Goal: Transaction & Acquisition: Purchase product/service

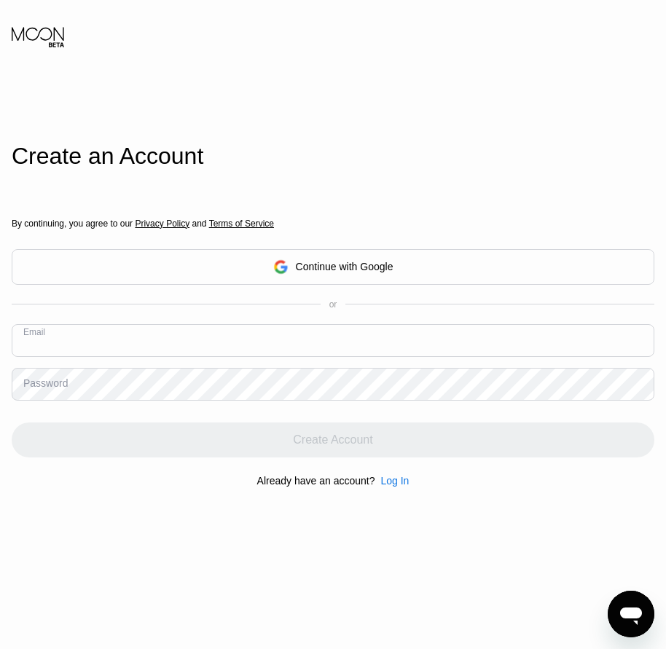
paste input "[EMAIL_ADDRESS][DOMAIN_NAME]"
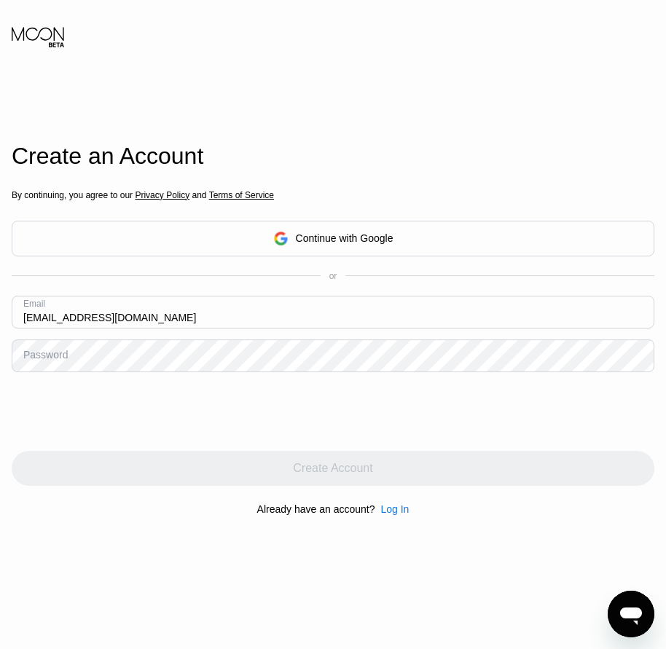
type input "[EMAIL_ADDRESS][DOMAIN_NAME]"
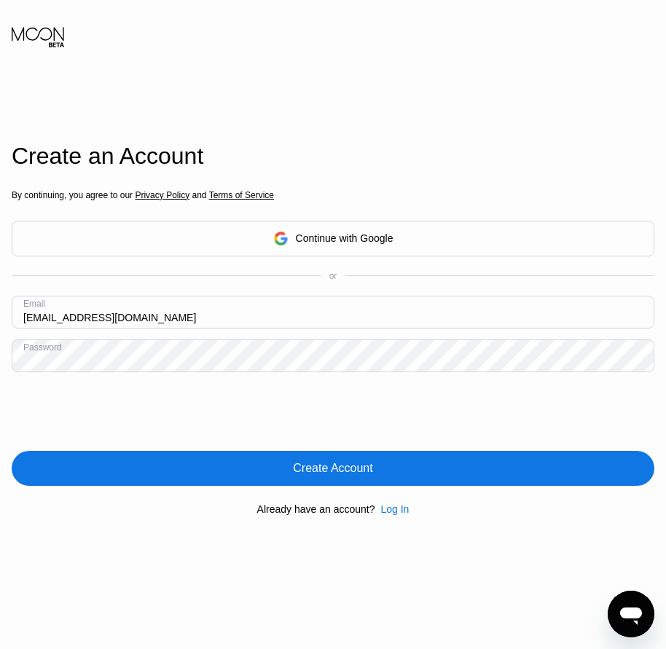
click at [329, 476] on div "Create Account" at bounding box center [332, 468] width 79 height 15
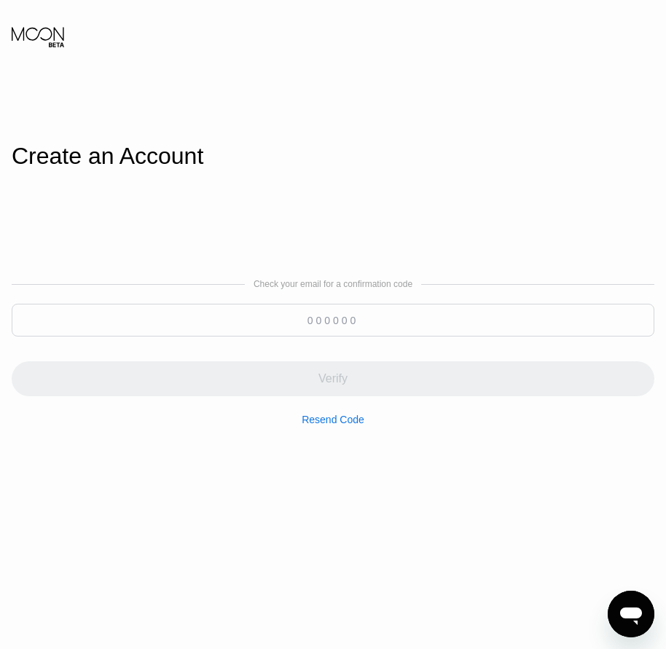
paste input "339160"
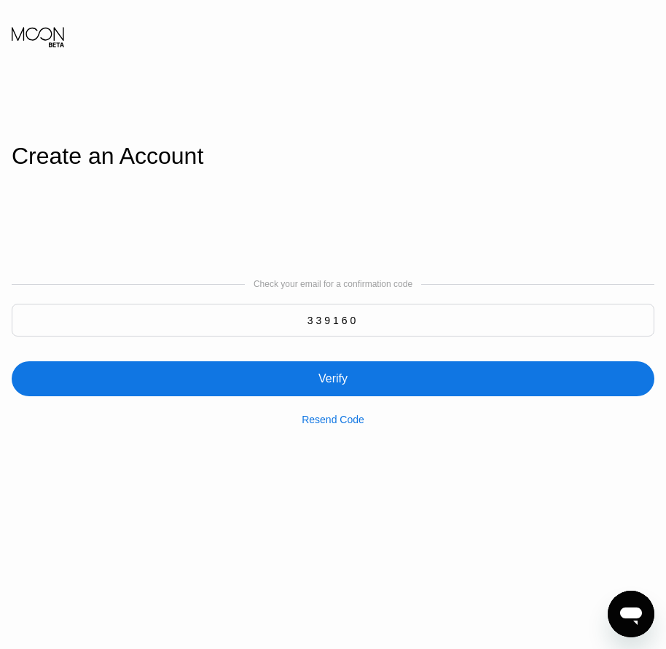
type input "339160"
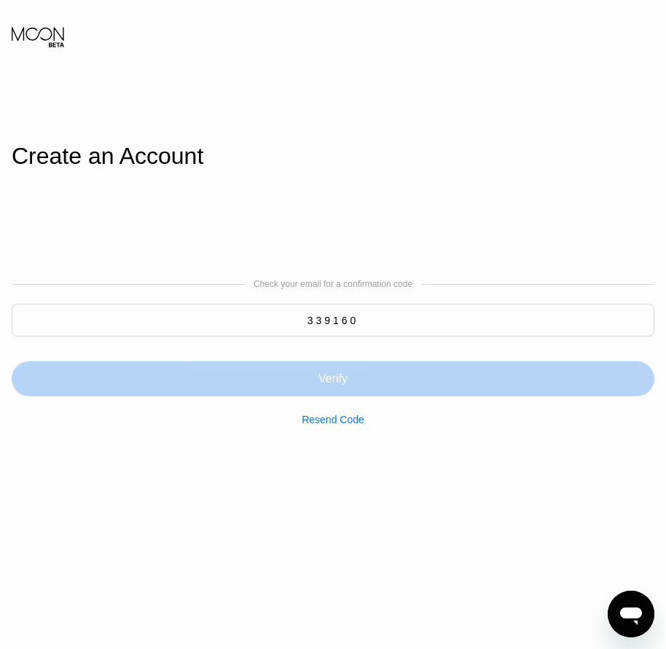
click at [334, 374] on div "Verify" at bounding box center [332, 379] width 29 height 15
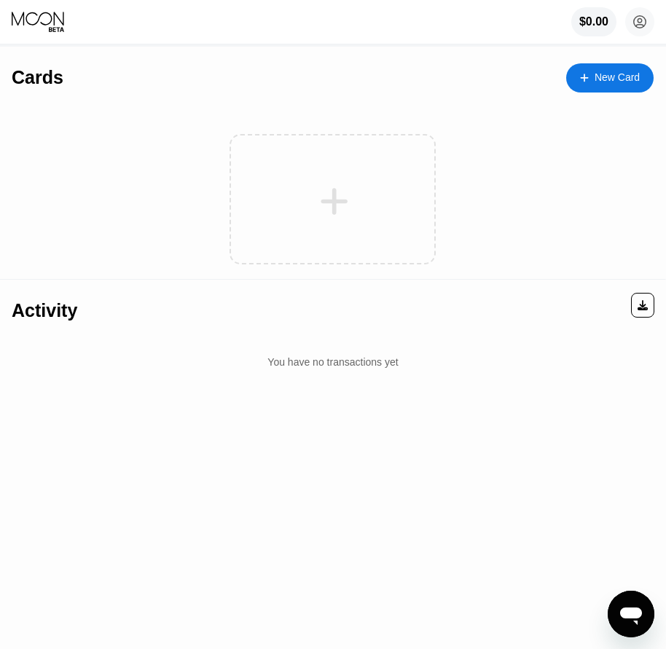
click at [597, 80] on div "New Card" at bounding box center [617, 77] width 45 height 12
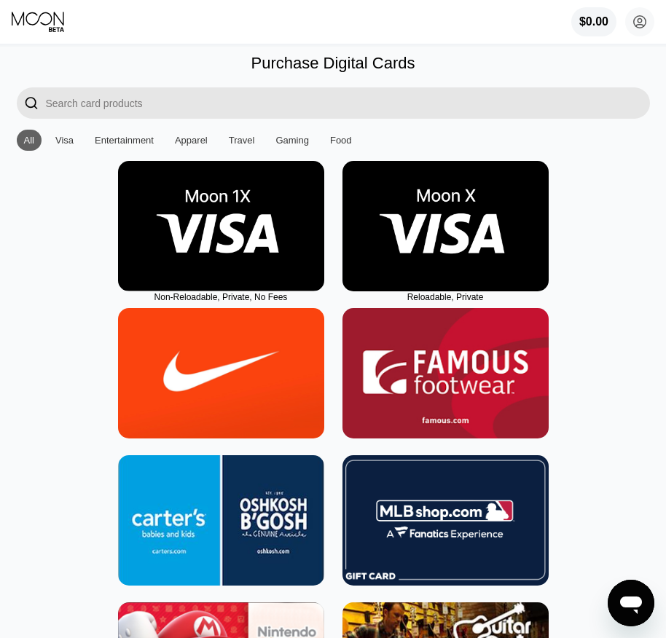
click at [462, 264] on img at bounding box center [445, 226] width 206 height 130
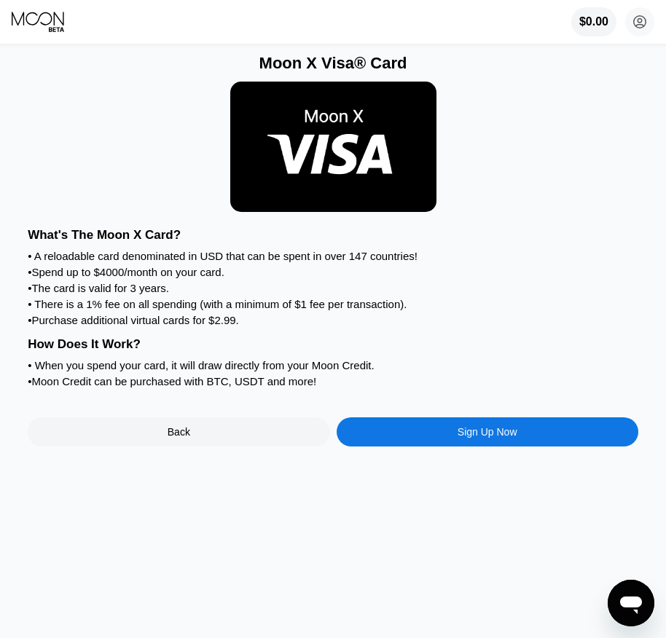
click at [491, 438] on div "Sign Up Now" at bounding box center [488, 432] width 60 height 12
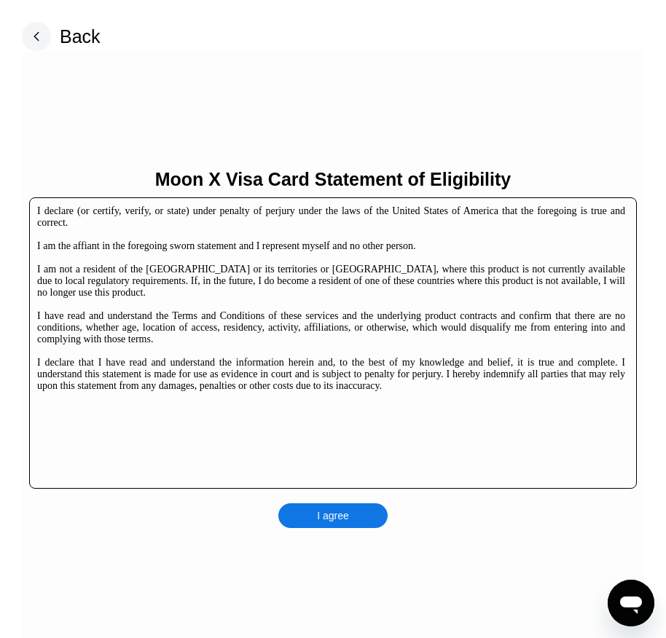
click at [338, 515] on div "I agree" at bounding box center [333, 515] width 32 height 13
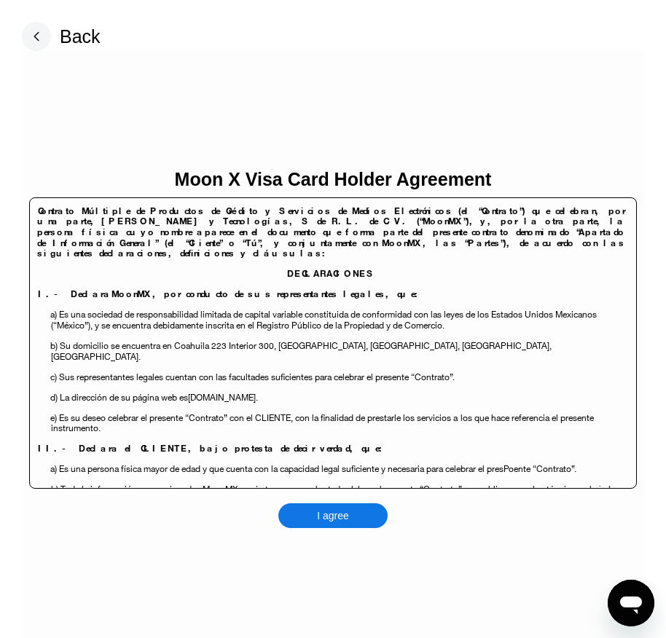
click at [351, 514] on div "I agree" at bounding box center [332, 515] width 109 height 25
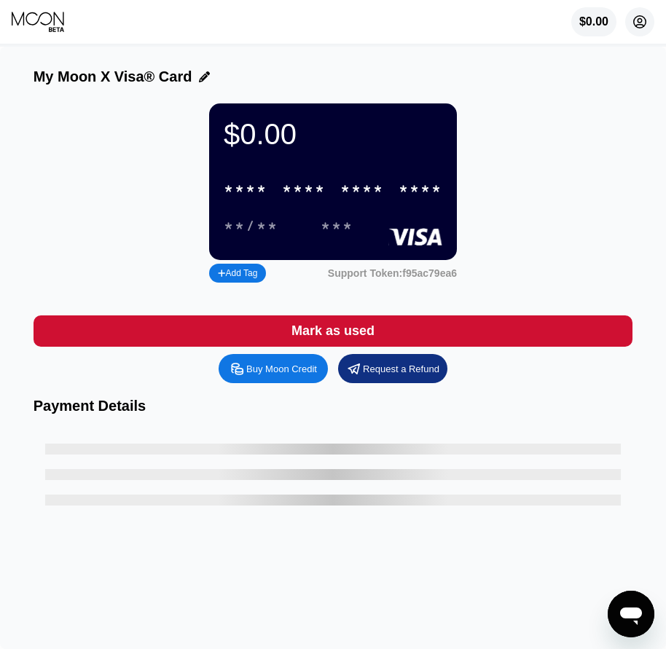
click at [649, 18] on circle at bounding box center [639, 21] width 29 height 29
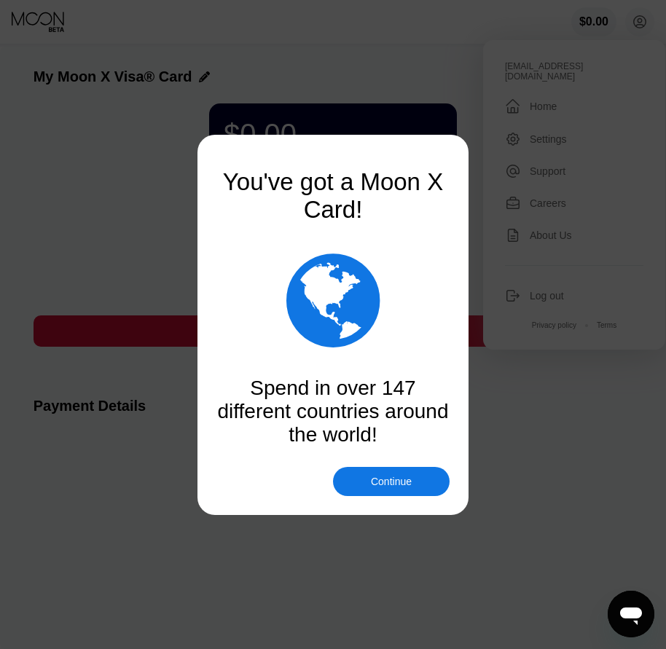
click at [380, 478] on div "Continue" at bounding box center [391, 482] width 41 height 12
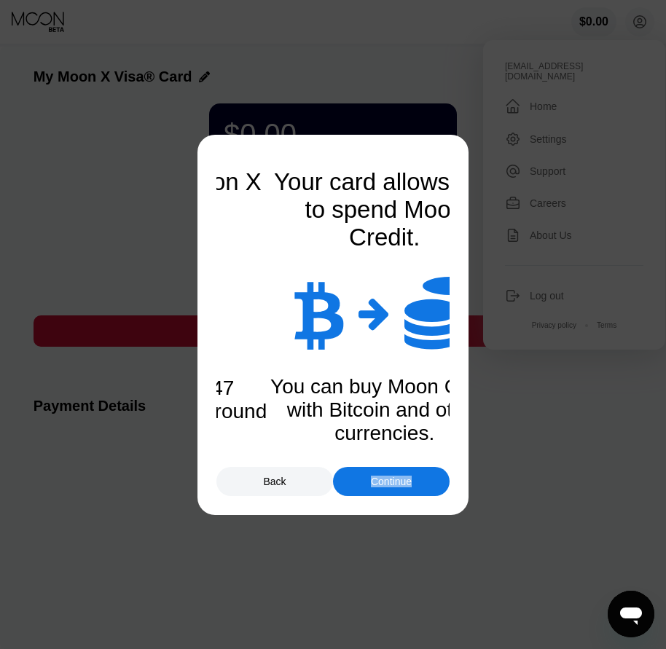
click at [380, 478] on div "Continue" at bounding box center [391, 482] width 41 height 12
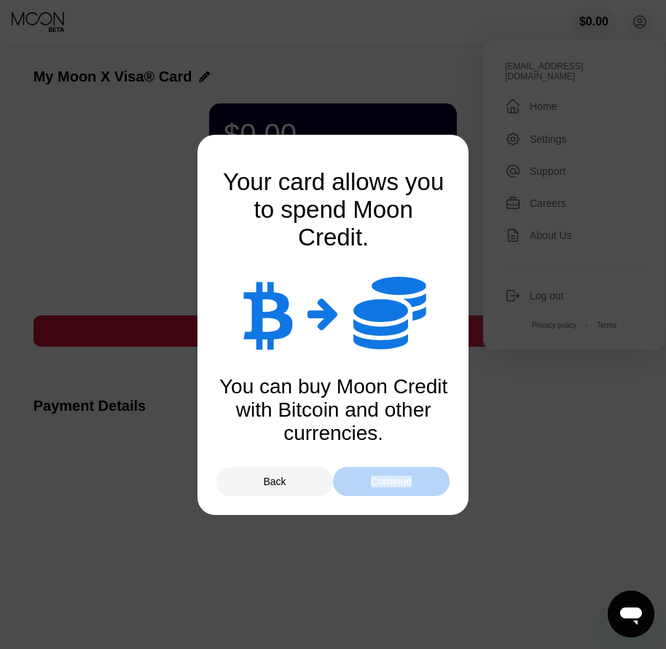
click at [380, 478] on div "Continue" at bounding box center [391, 482] width 41 height 12
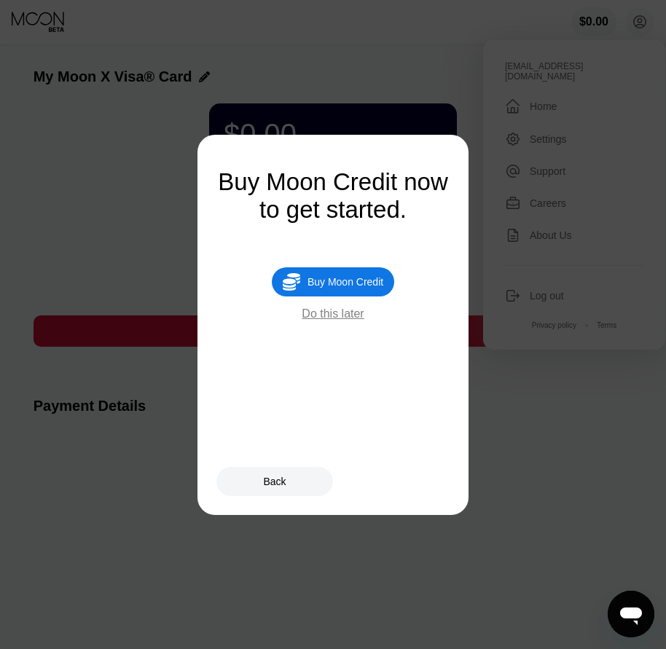
click at [369, 288] on div "Buy Moon Credit" at bounding box center [345, 282] width 76 height 12
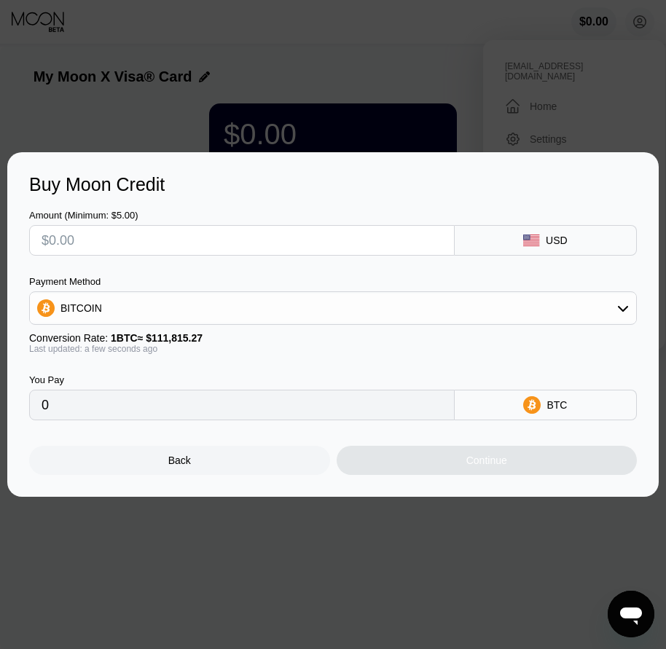
click at [187, 464] on div "Back" at bounding box center [179, 461] width 23 height 12
